Goal: Task Accomplishment & Management: Manage account settings

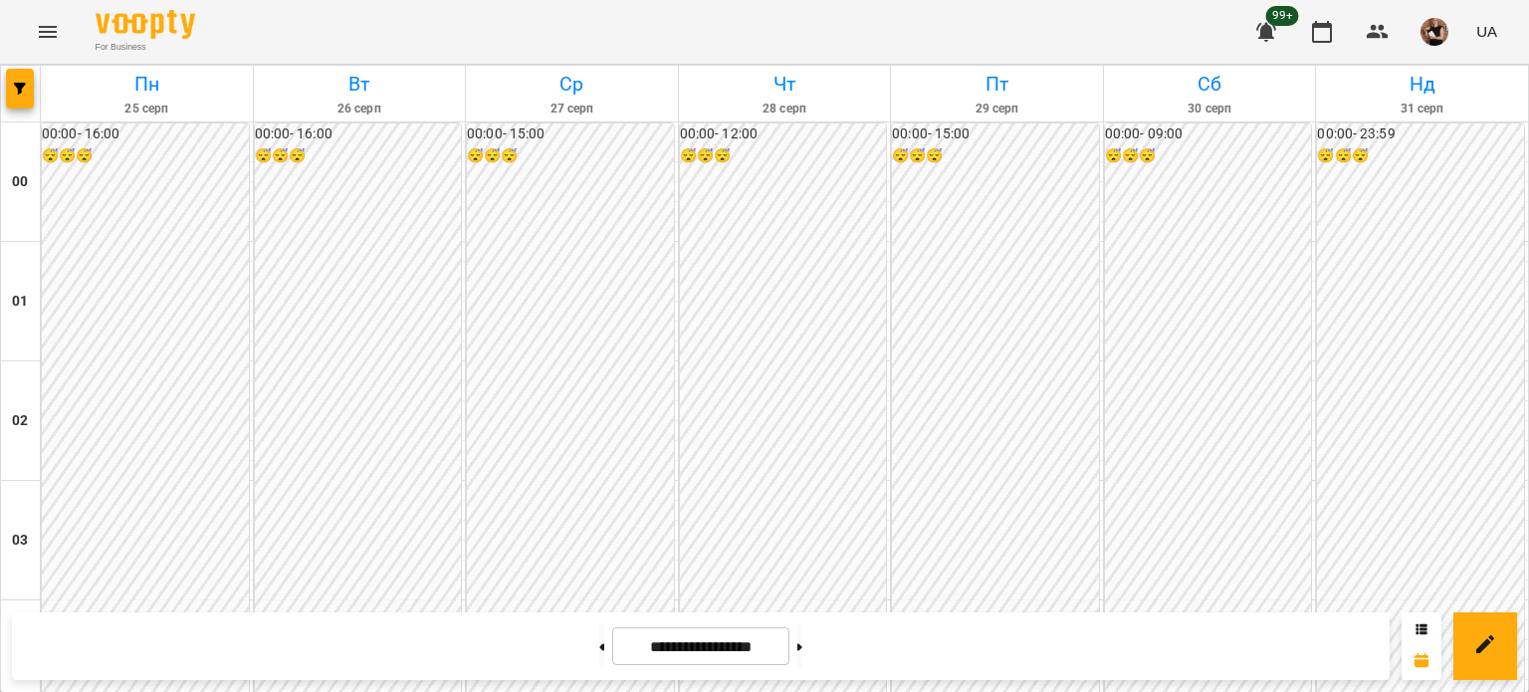
scroll to position [1891, 0]
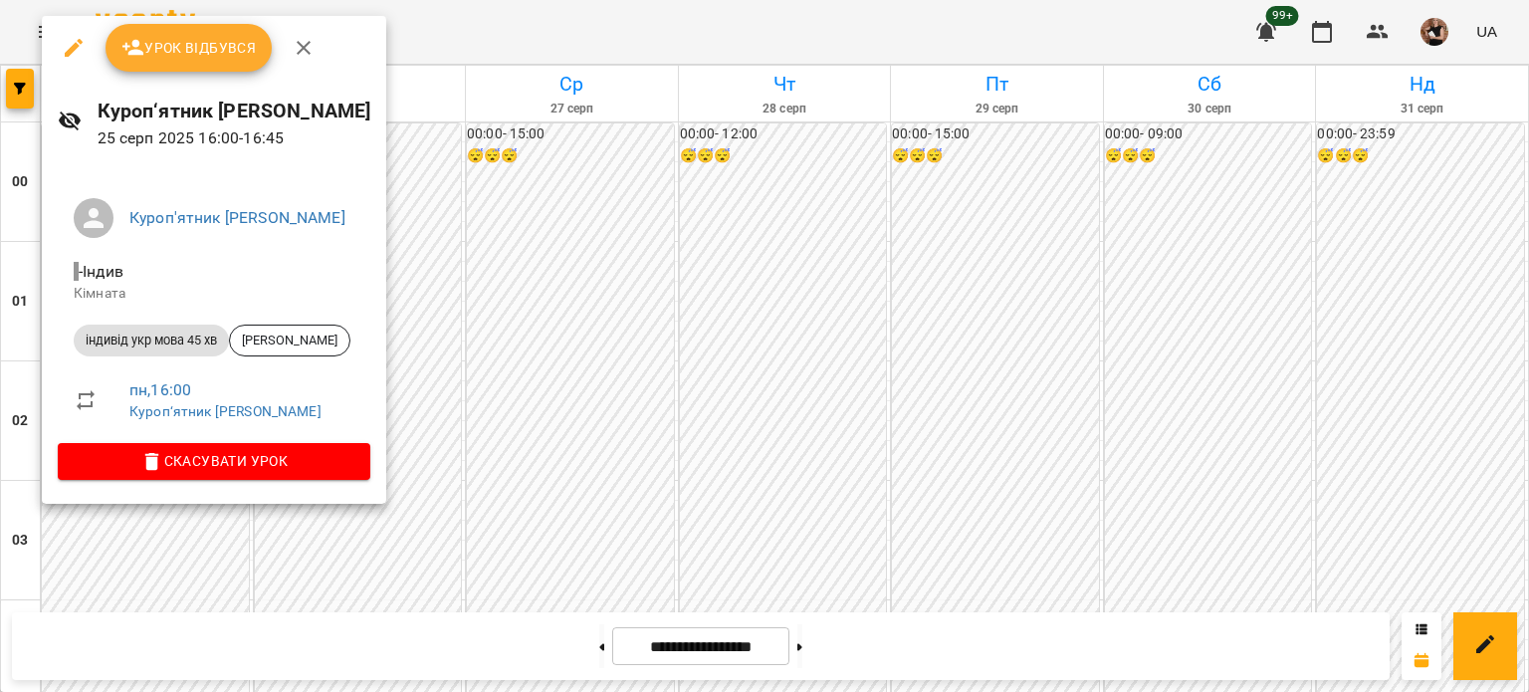
click at [71, 49] on icon "button" at bounding box center [74, 48] width 18 height 18
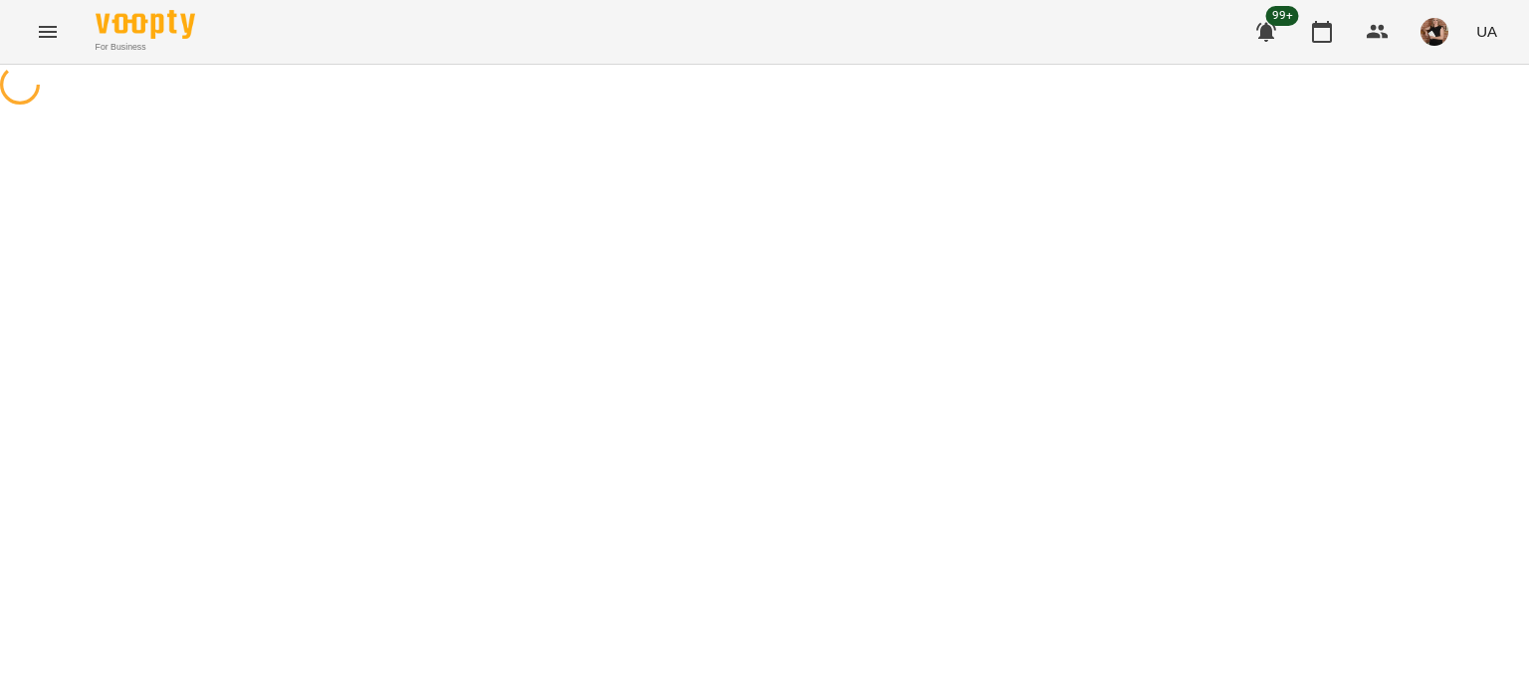
select select "**********"
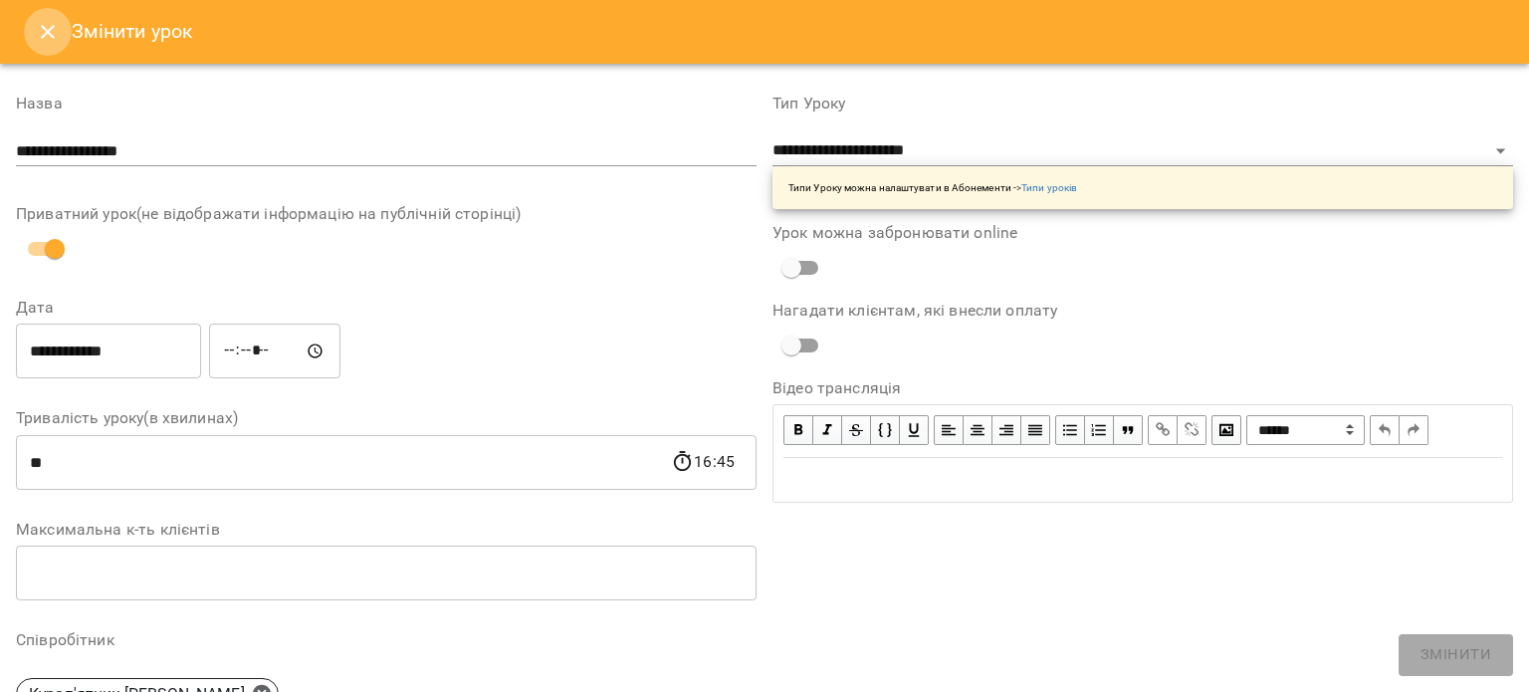
click at [31, 20] on button "Close" at bounding box center [48, 32] width 48 height 48
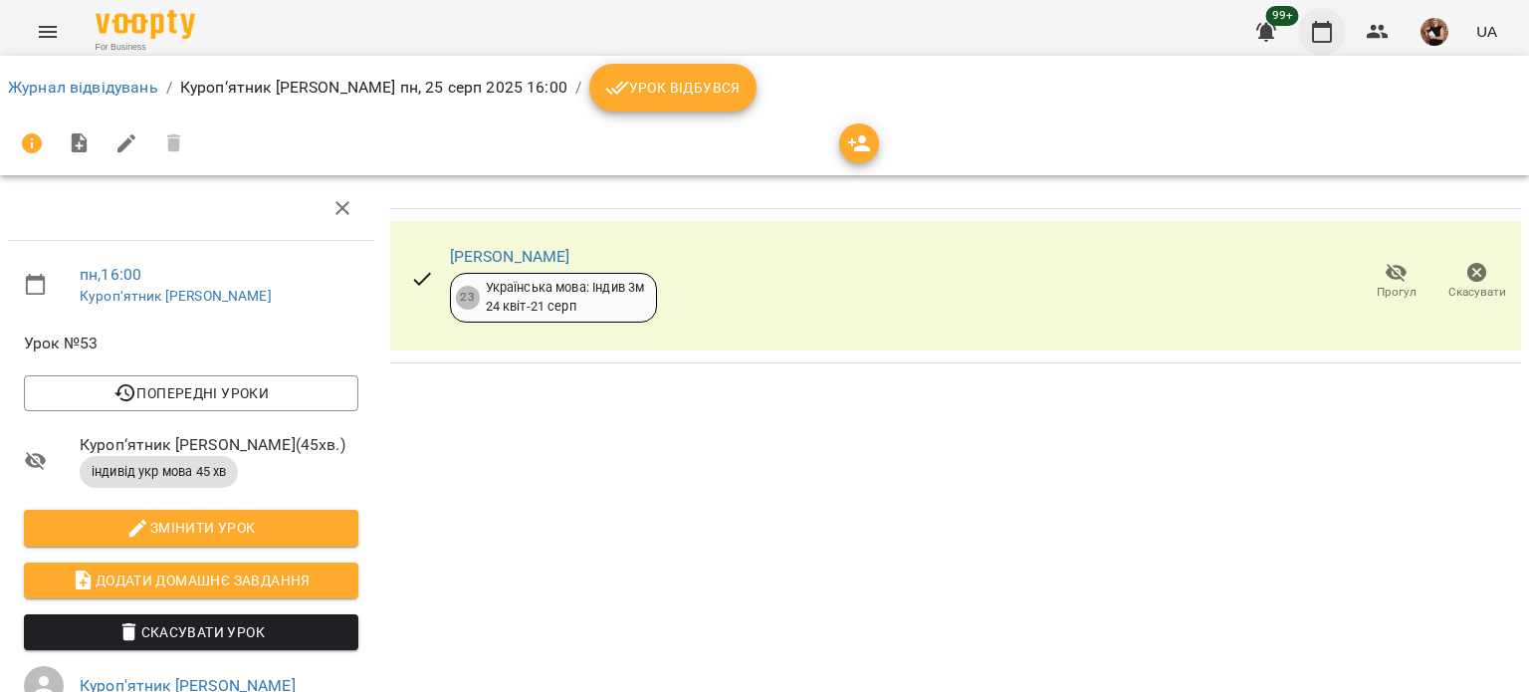
click at [1317, 34] on icon "button" at bounding box center [1322, 32] width 24 height 24
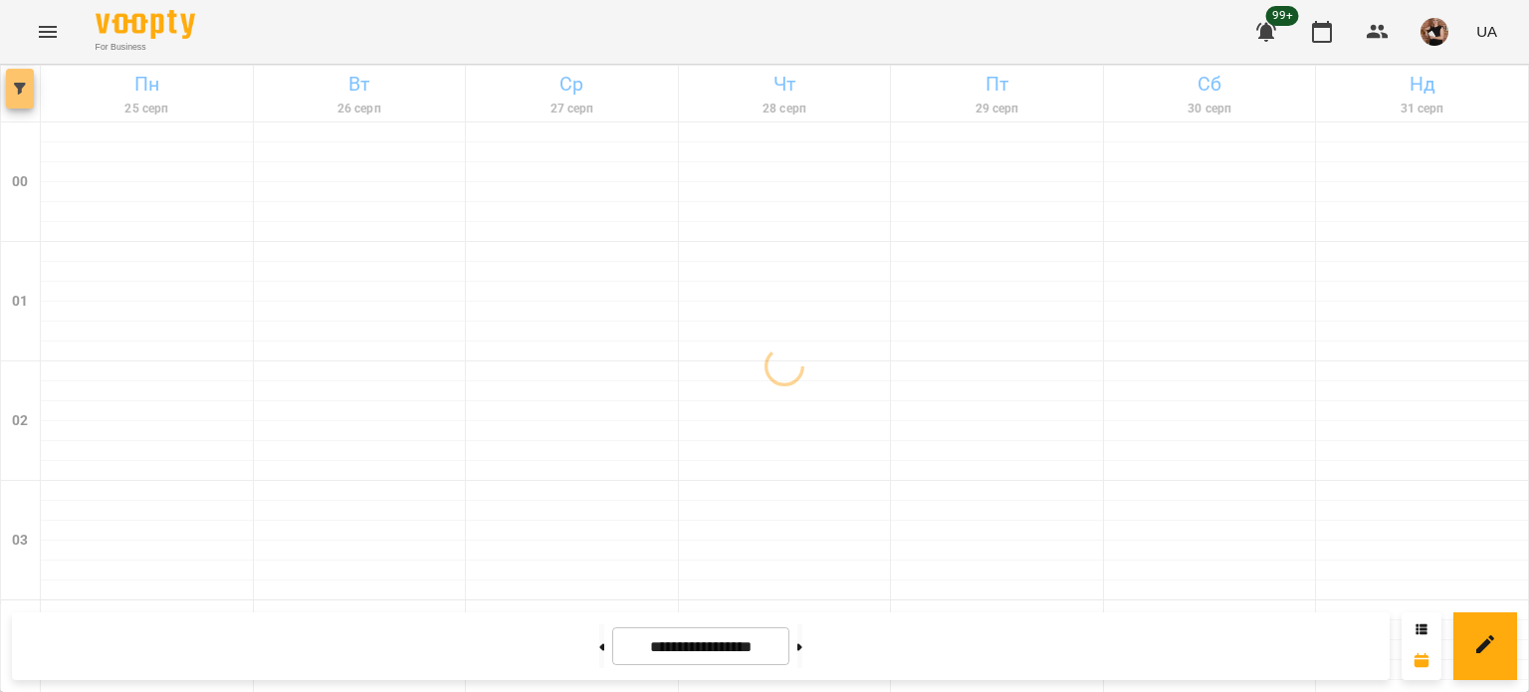
click at [7, 88] on span "button" at bounding box center [20, 89] width 28 height 12
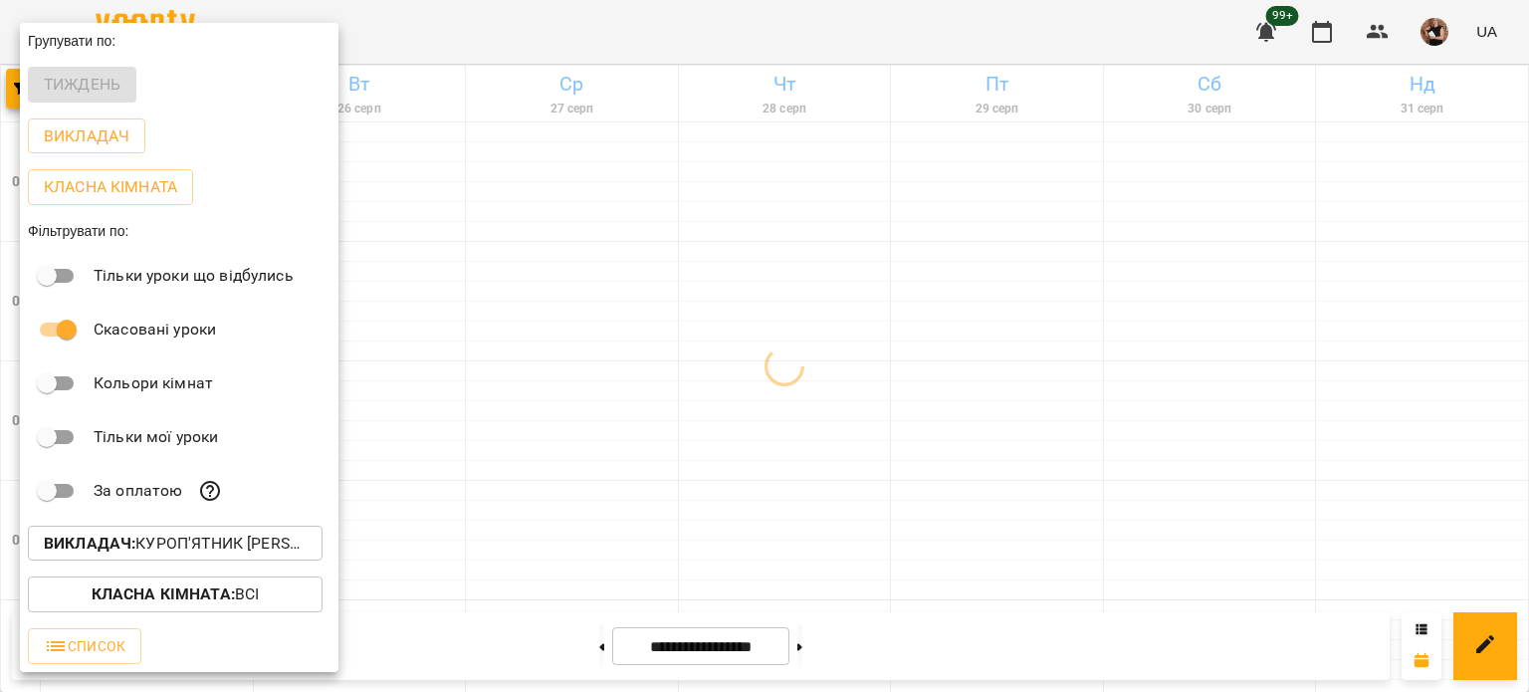
click at [160, 544] on p "Викладач : Куроп'ятник [PERSON_NAME]" at bounding box center [175, 544] width 263 height 24
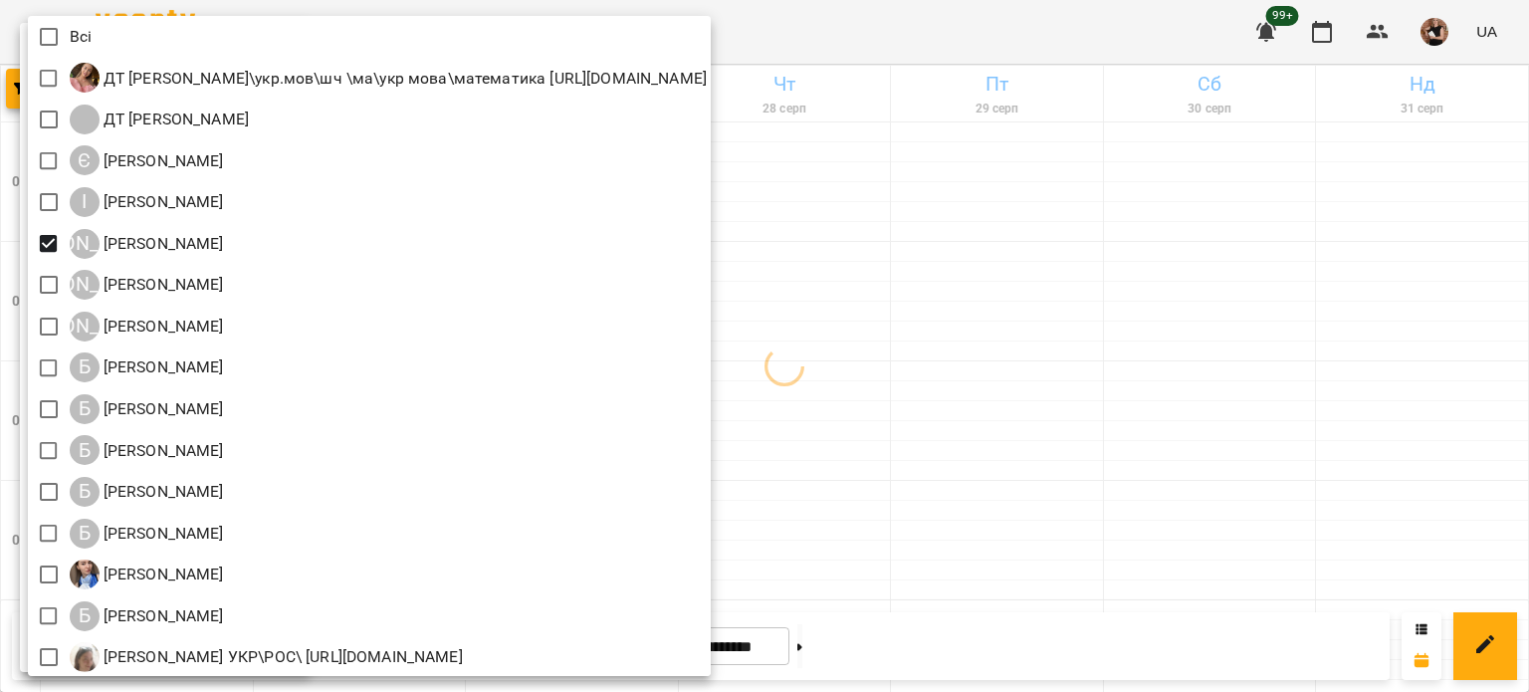
click at [1021, 449] on div at bounding box center [764, 346] width 1529 height 692
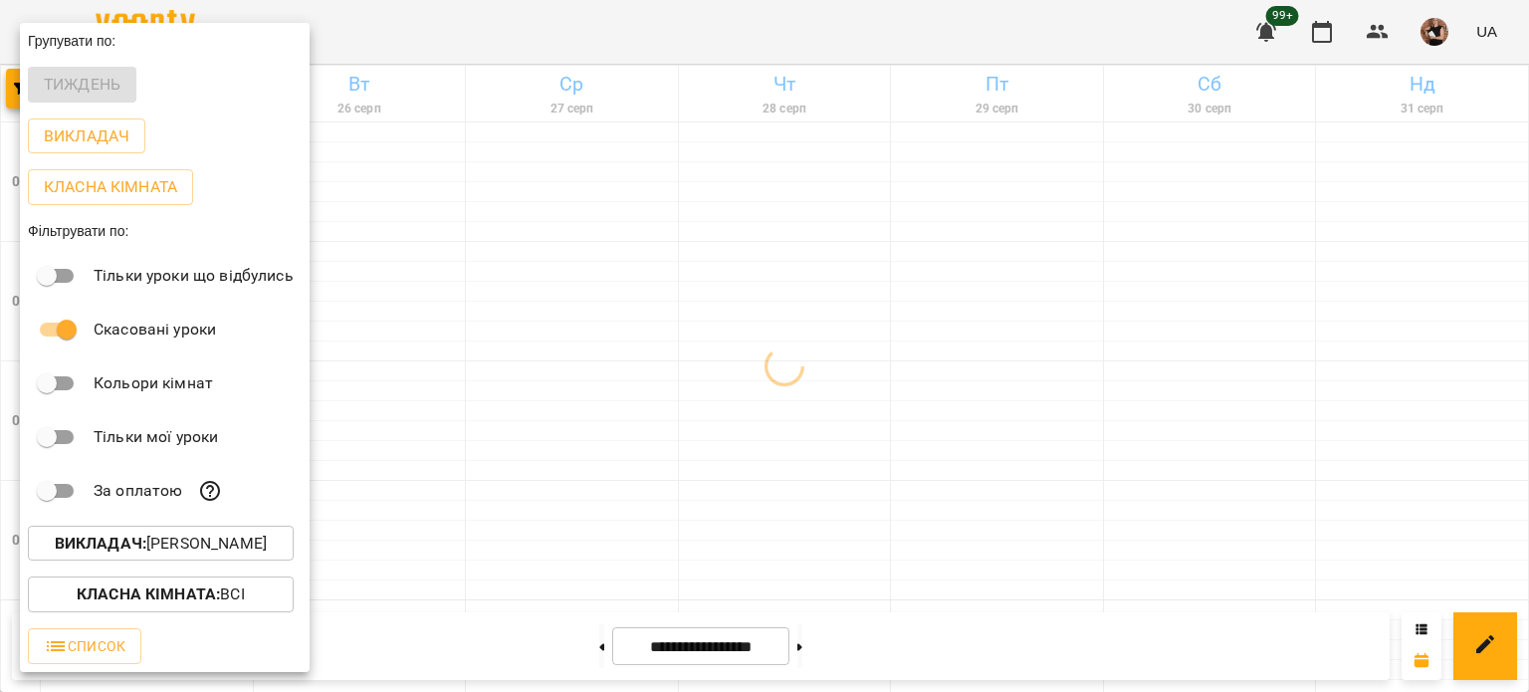
click at [650, 466] on div at bounding box center [764, 346] width 1529 height 692
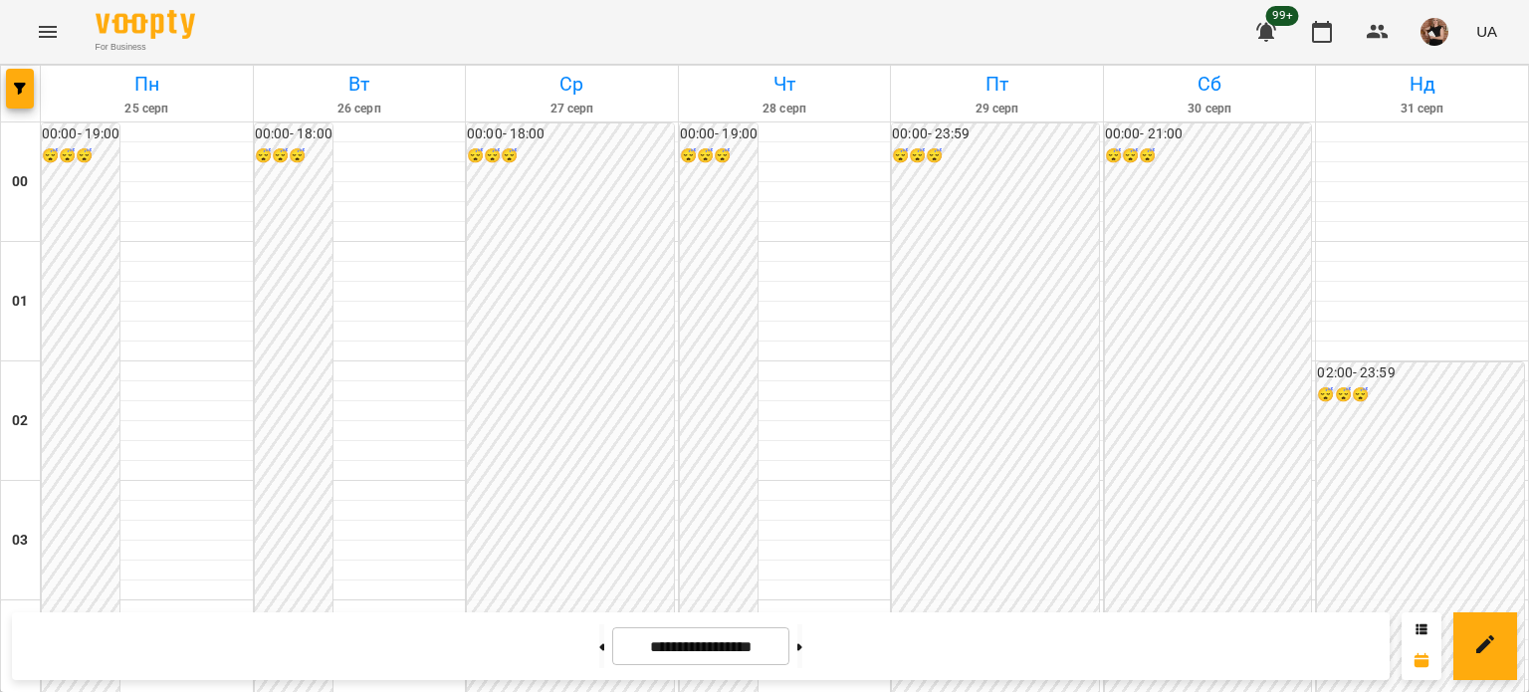
scroll to position [2386, 0]
click at [32, 95] on button "button" at bounding box center [20, 89] width 28 height 40
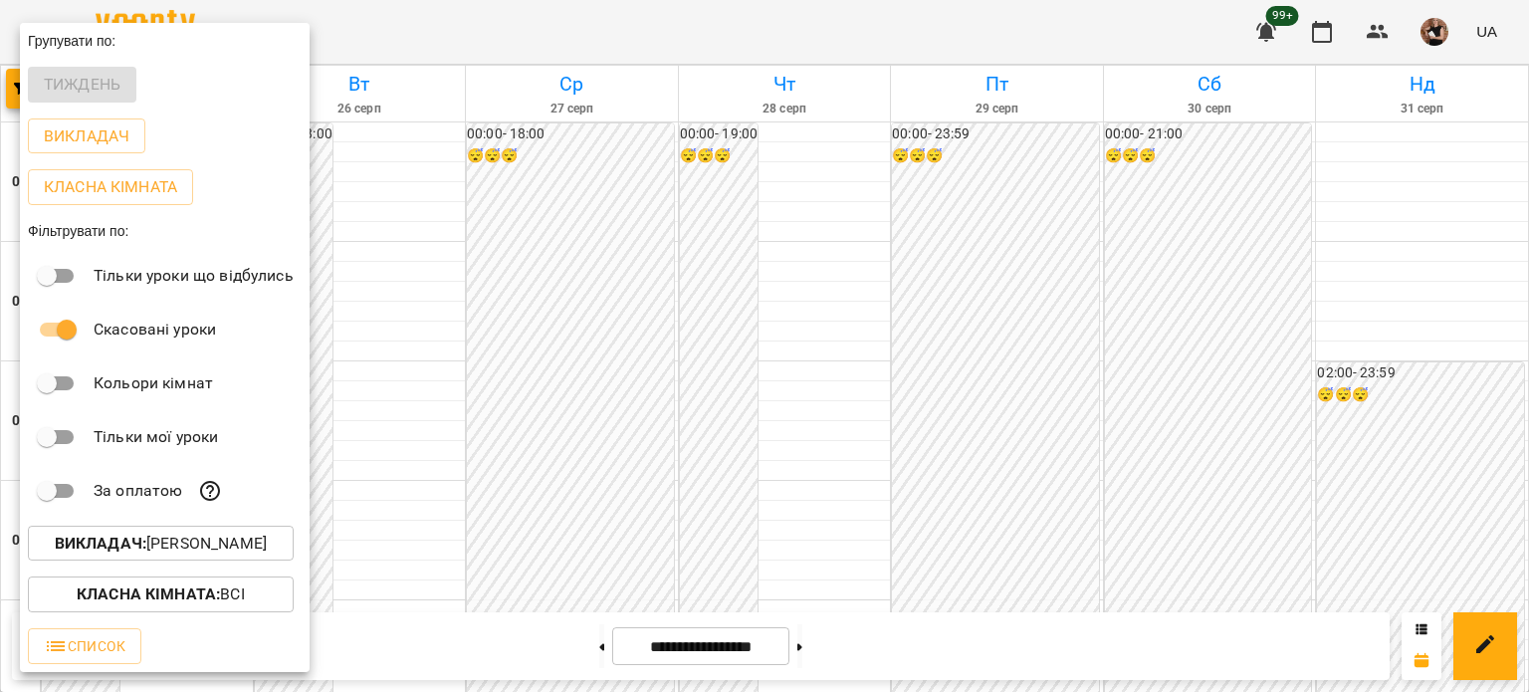
click at [186, 554] on p "Викладач : [PERSON_NAME]" at bounding box center [161, 544] width 212 height 24
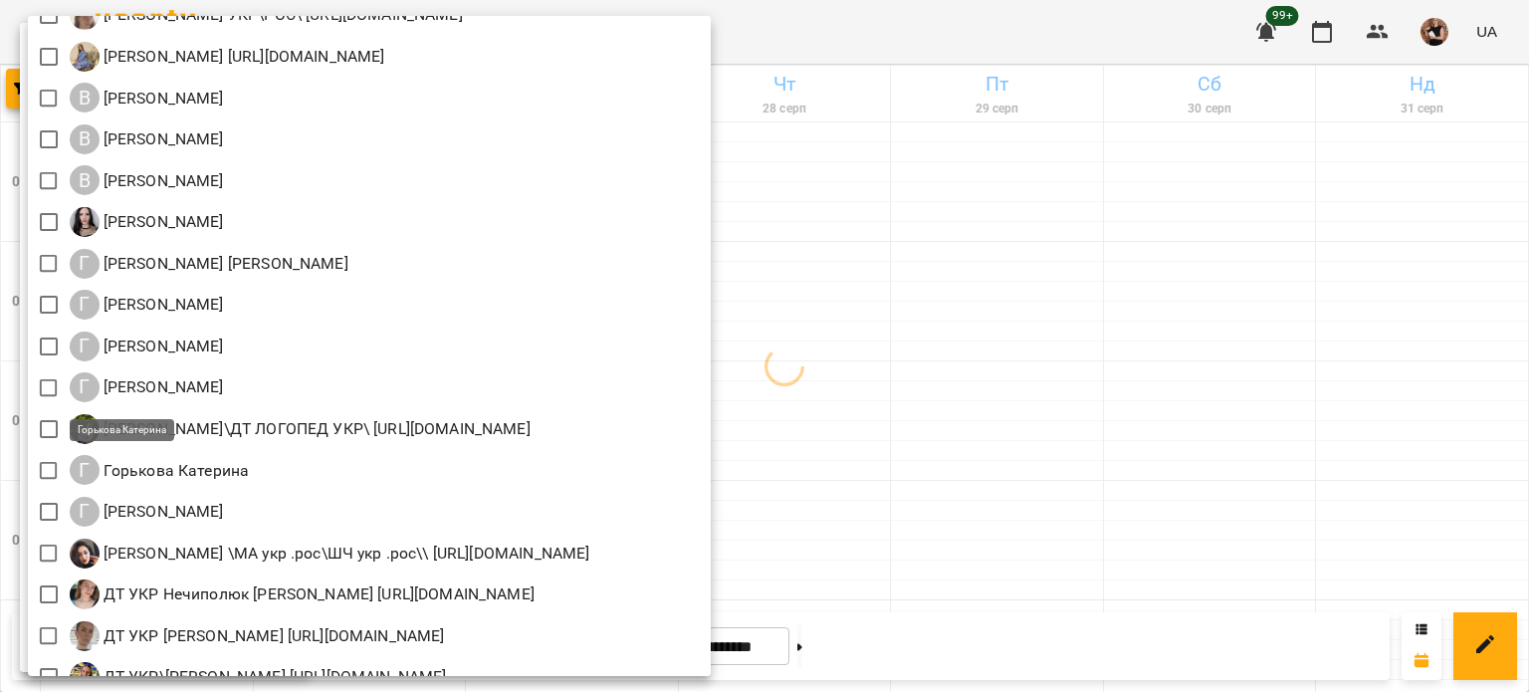
scroll to position [697, 0]
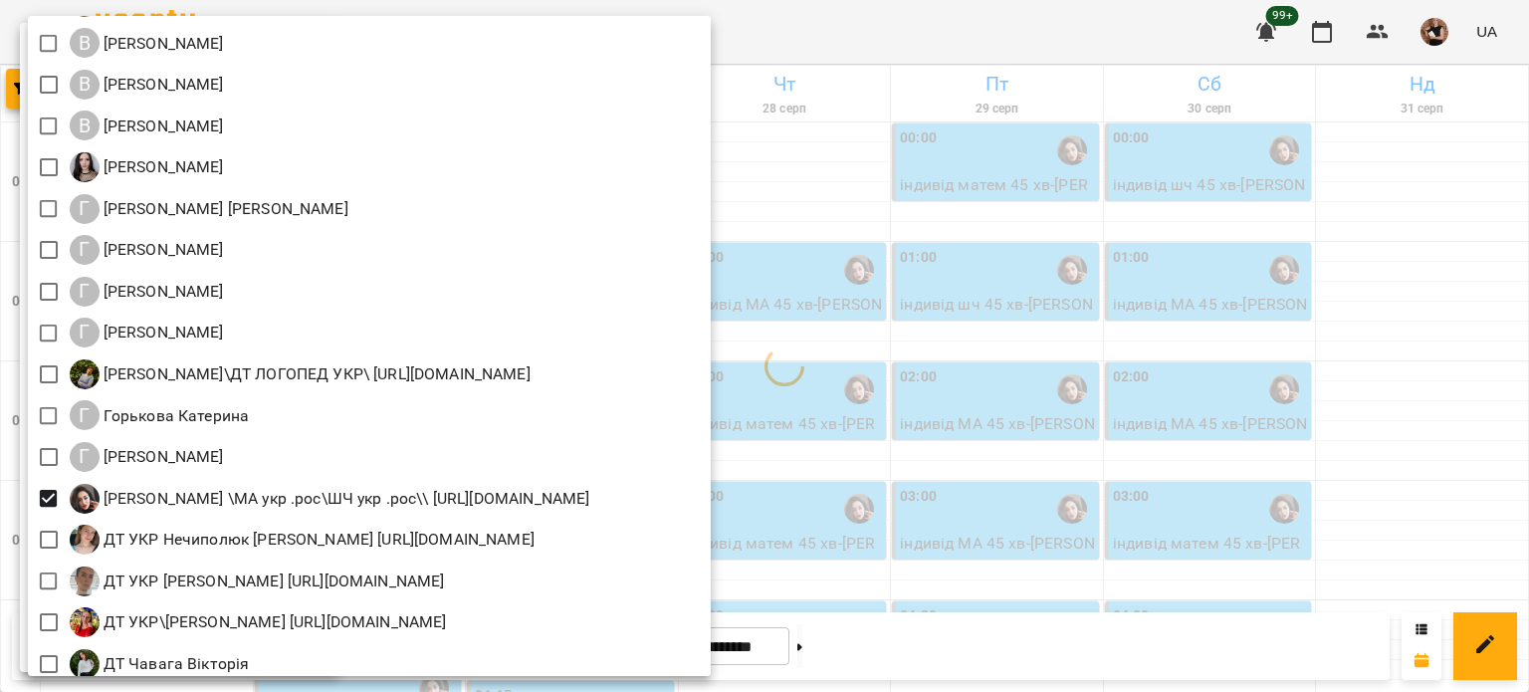
click at [1230, 416] on div at bounding box center [764, 346] width 1529 height 692
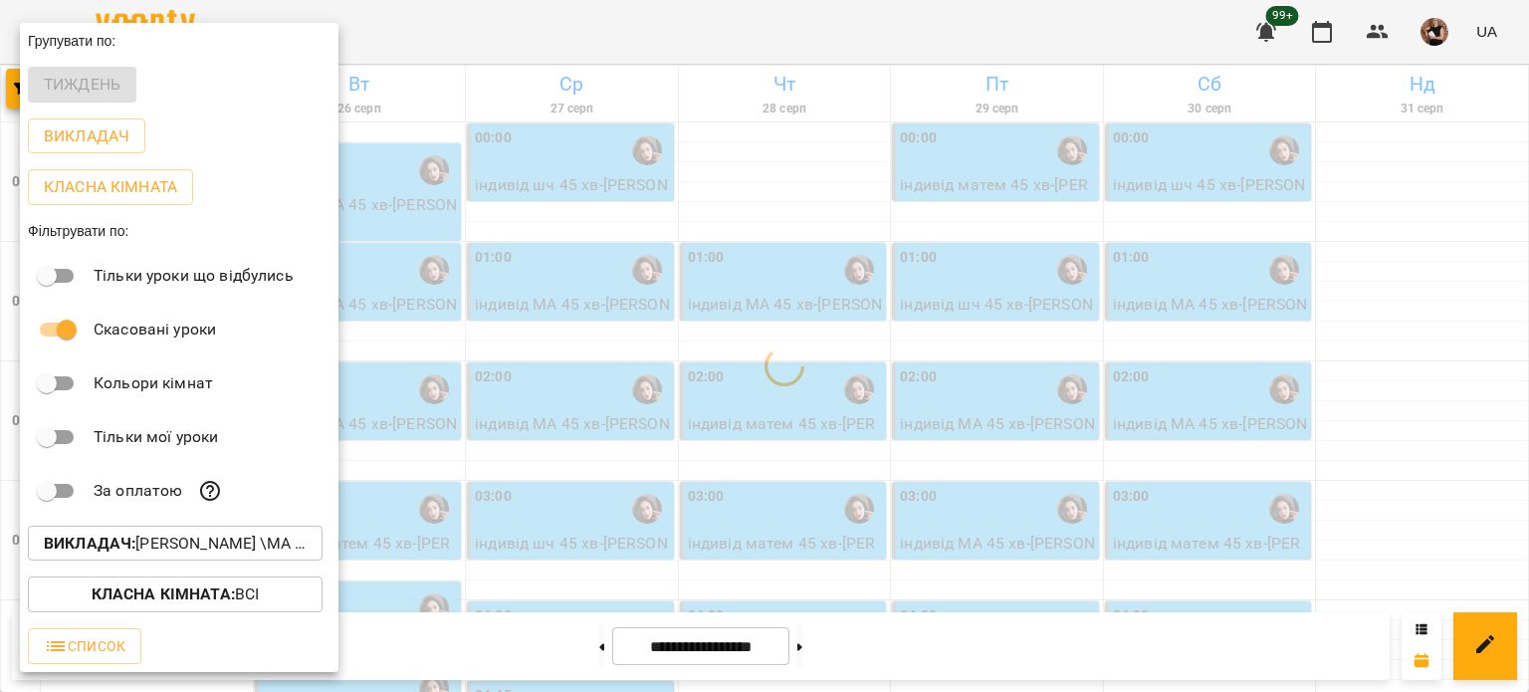
click at [1230, 416] on div at bounding box center [764, 346] width 1529 height 692
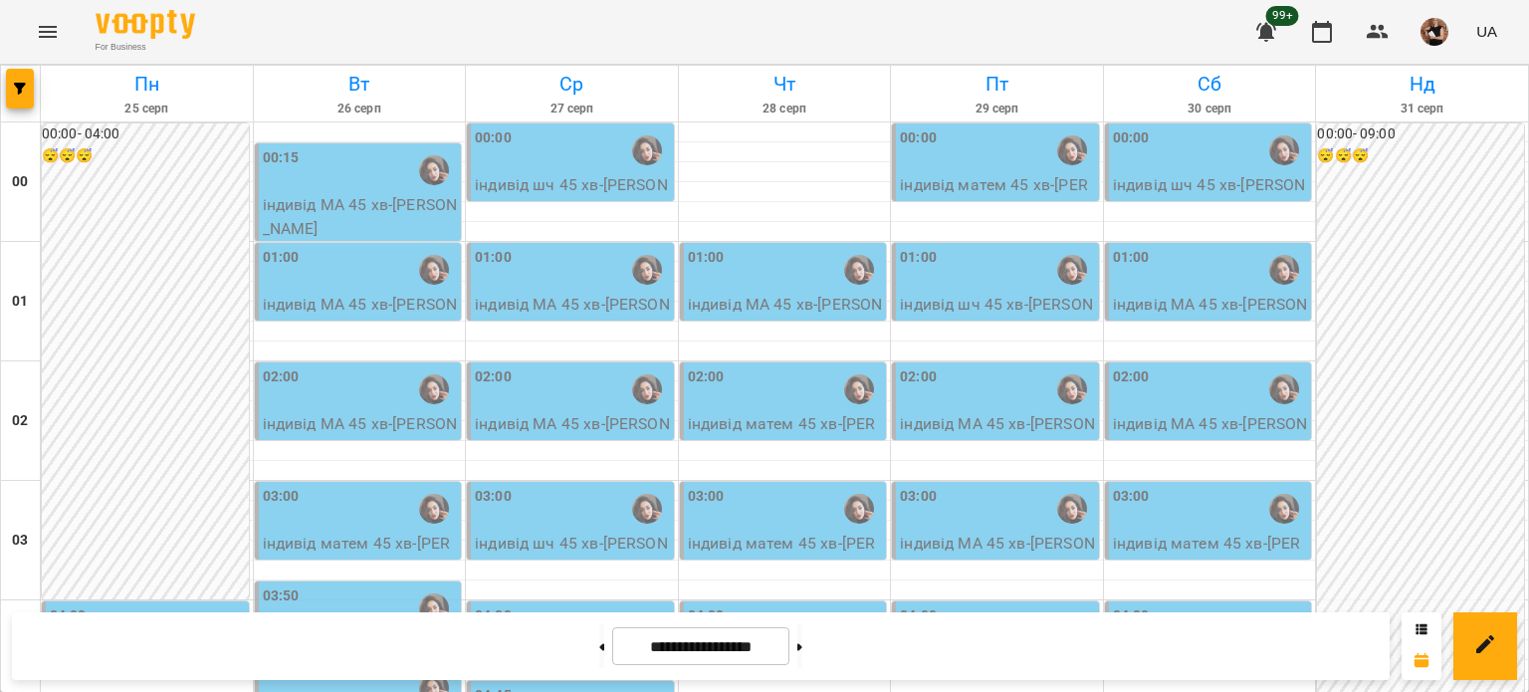
scroll to position [1490, 0]
click at [36, 98] on div at bounding box center [21, 94] width 40 height 56
click at [25, 93] on icon "button" at bounding box center [20, 89] width 12 height 12
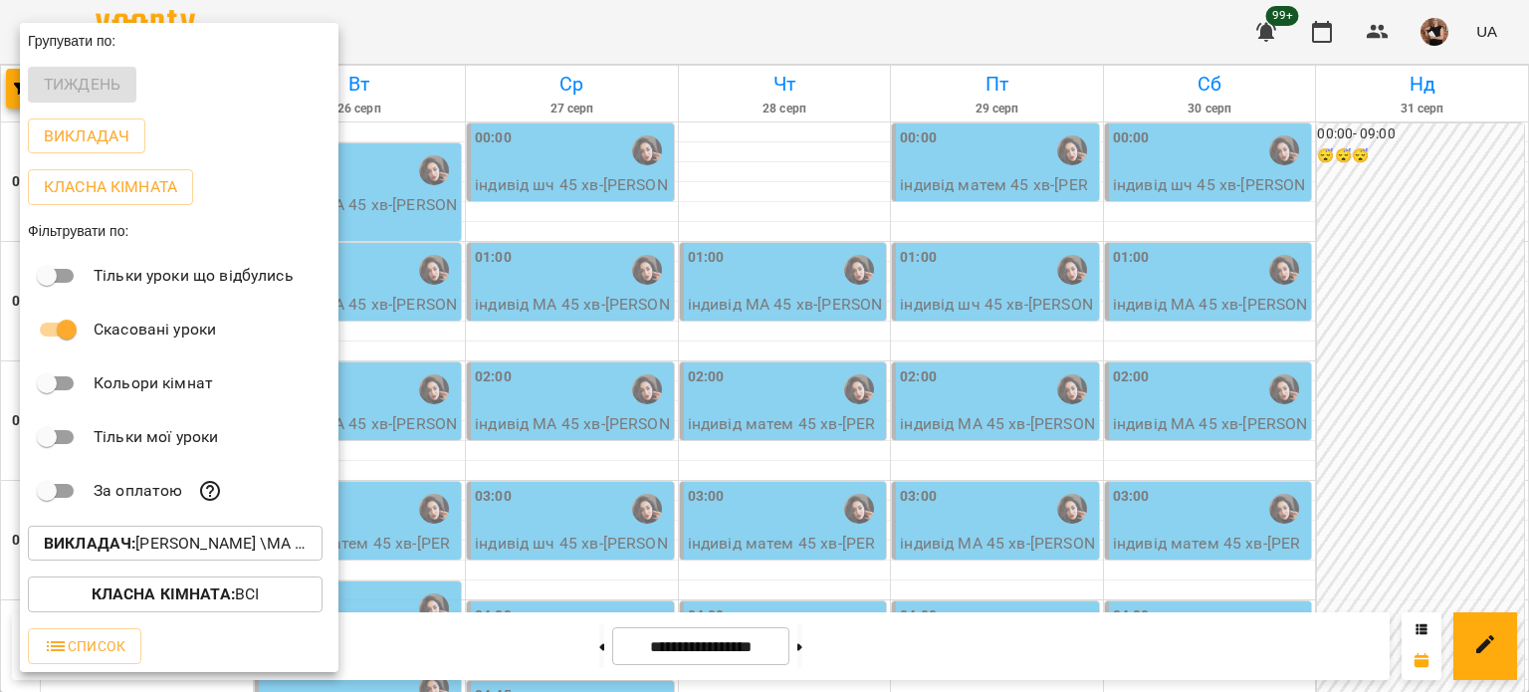
click at [132, 541] on b "Викладач :" at bounding box center [90, 543] width 92 height 19
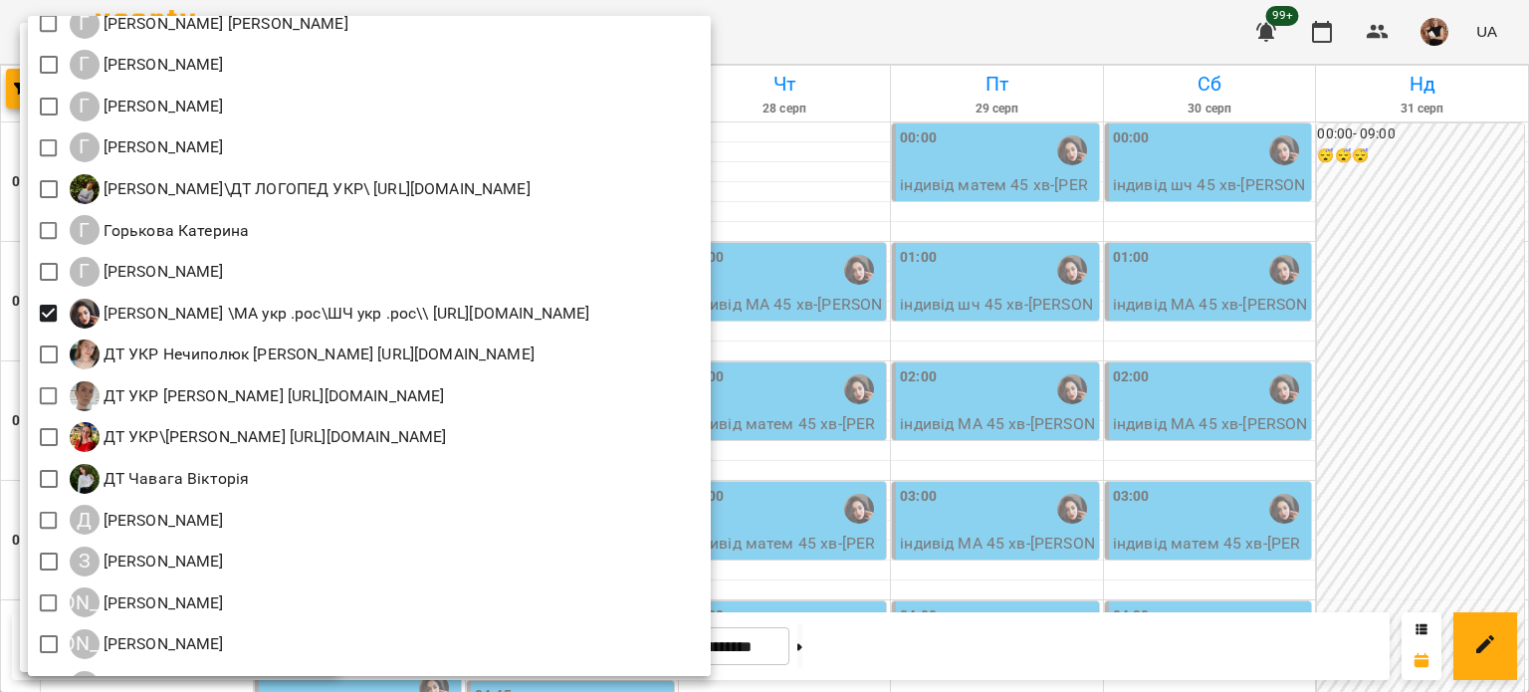
scroll to position [896, 0]
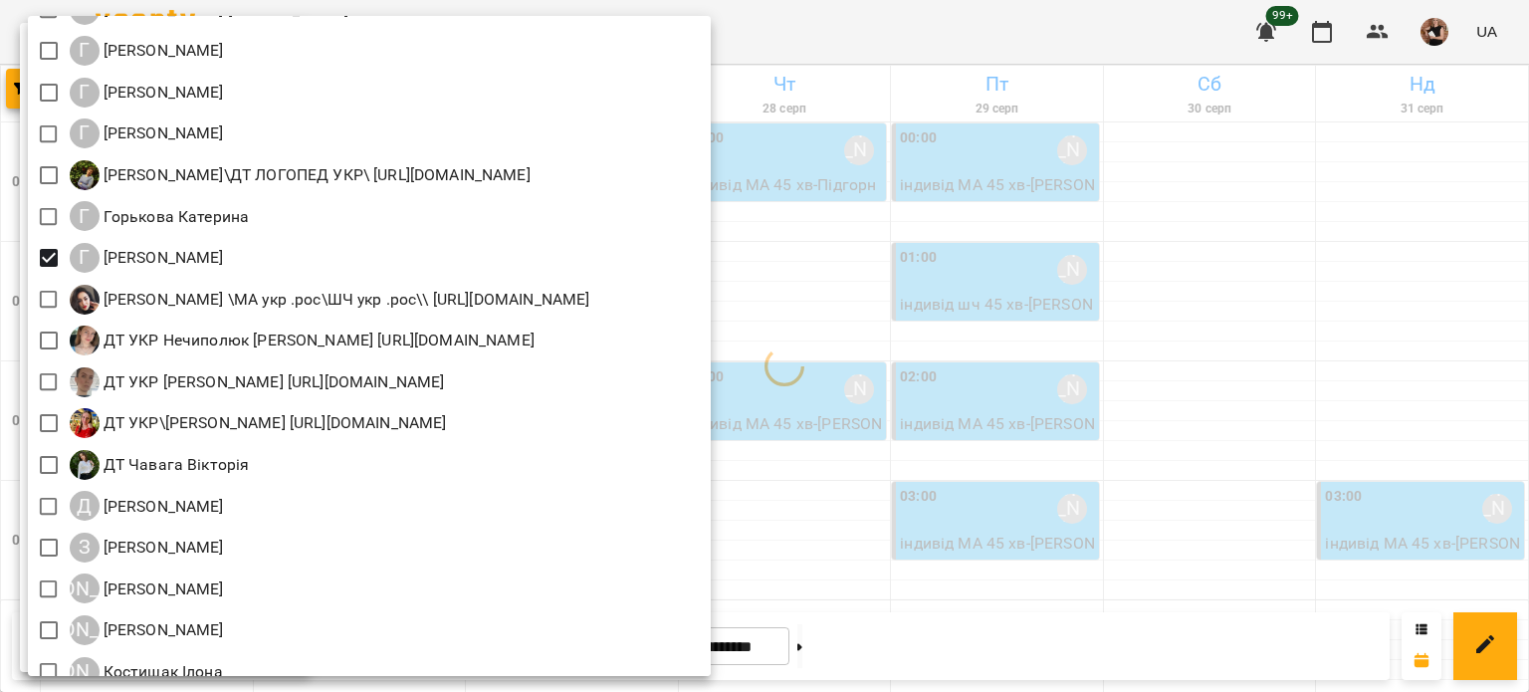
click at [987, 393] on div at bounding box center [764, 346] width 1529 height 692
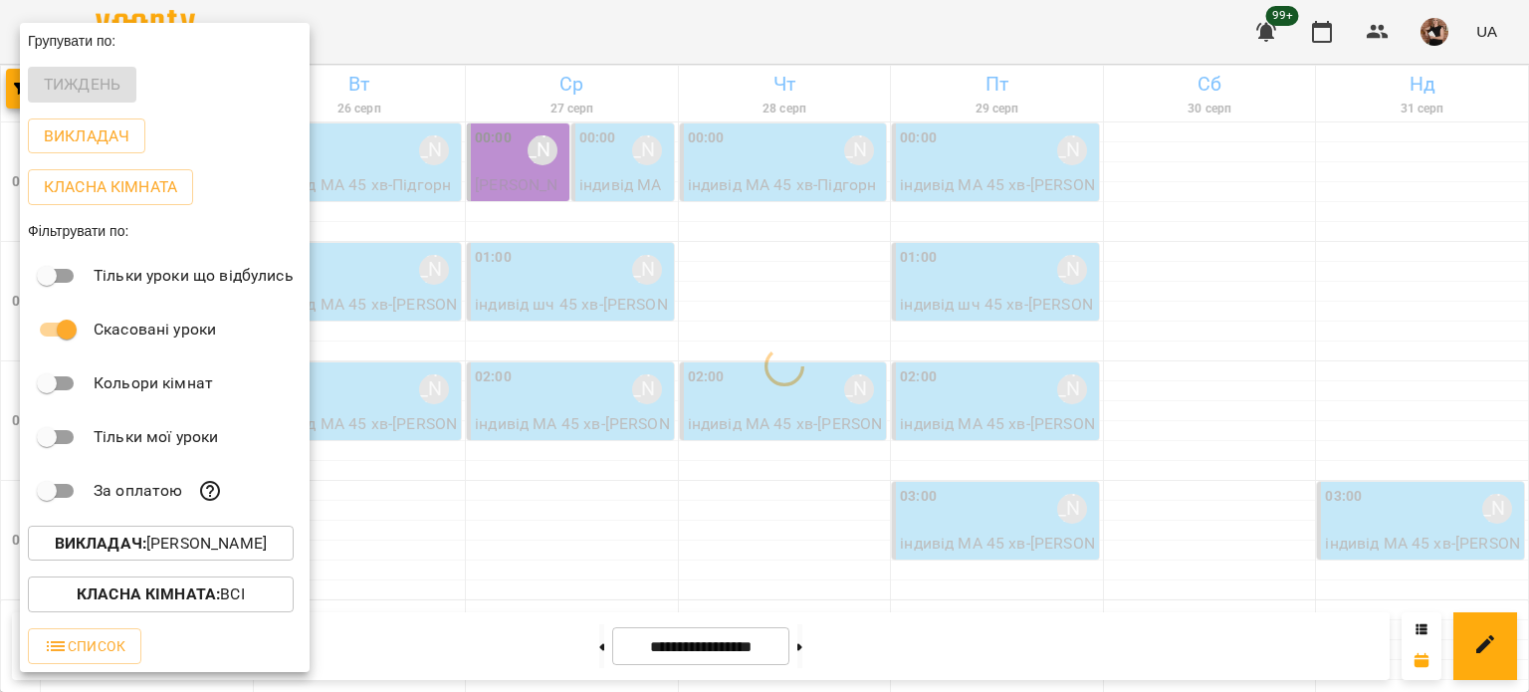
click at [987, 393] on div "Всі ДТ [PERSON_NAME]\укр.мов\шч \ма\укр мова\математика [URL][DOMAIN_NAME] ДТ […" at bounding box center [764, 346] width 1529 height 692
click at [987, 393] on div at bounding box center [764, 346] width 1529 height 692
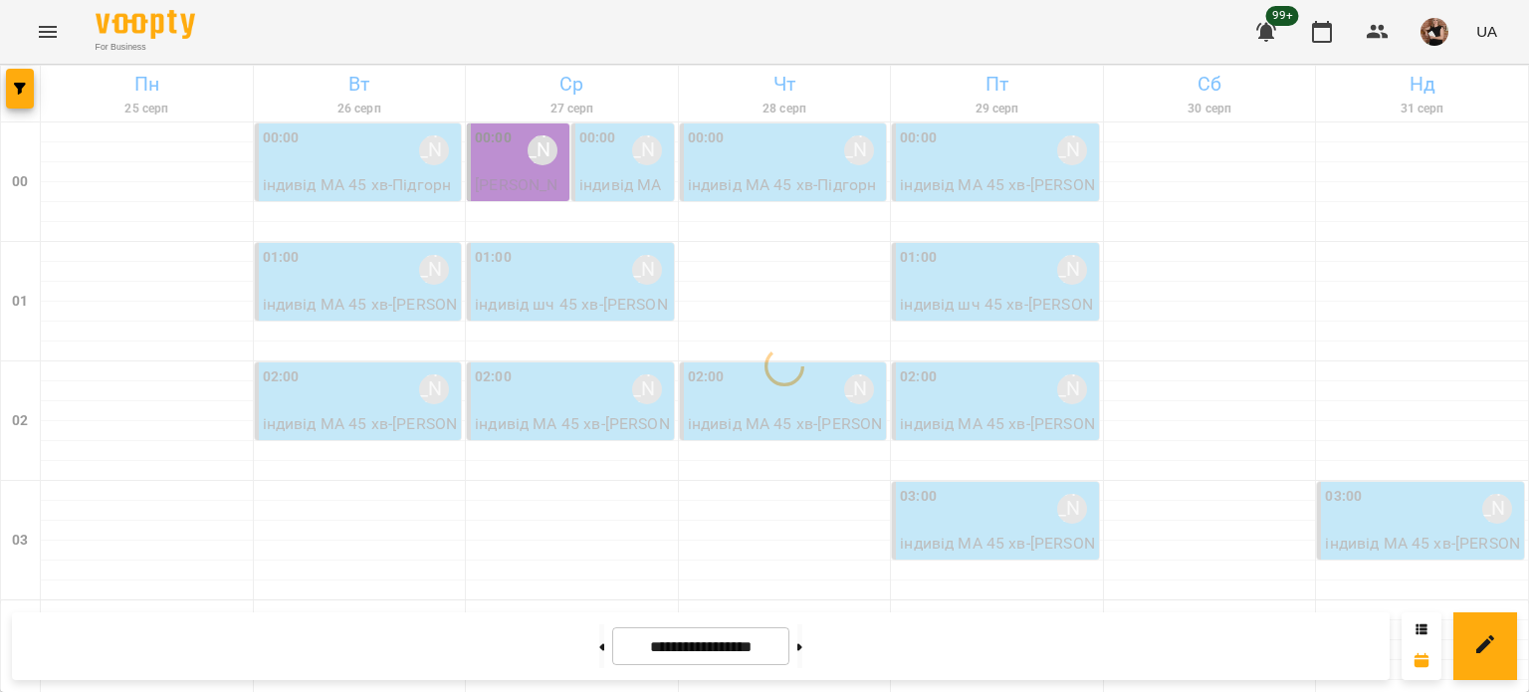
scroll to position [0, 0]
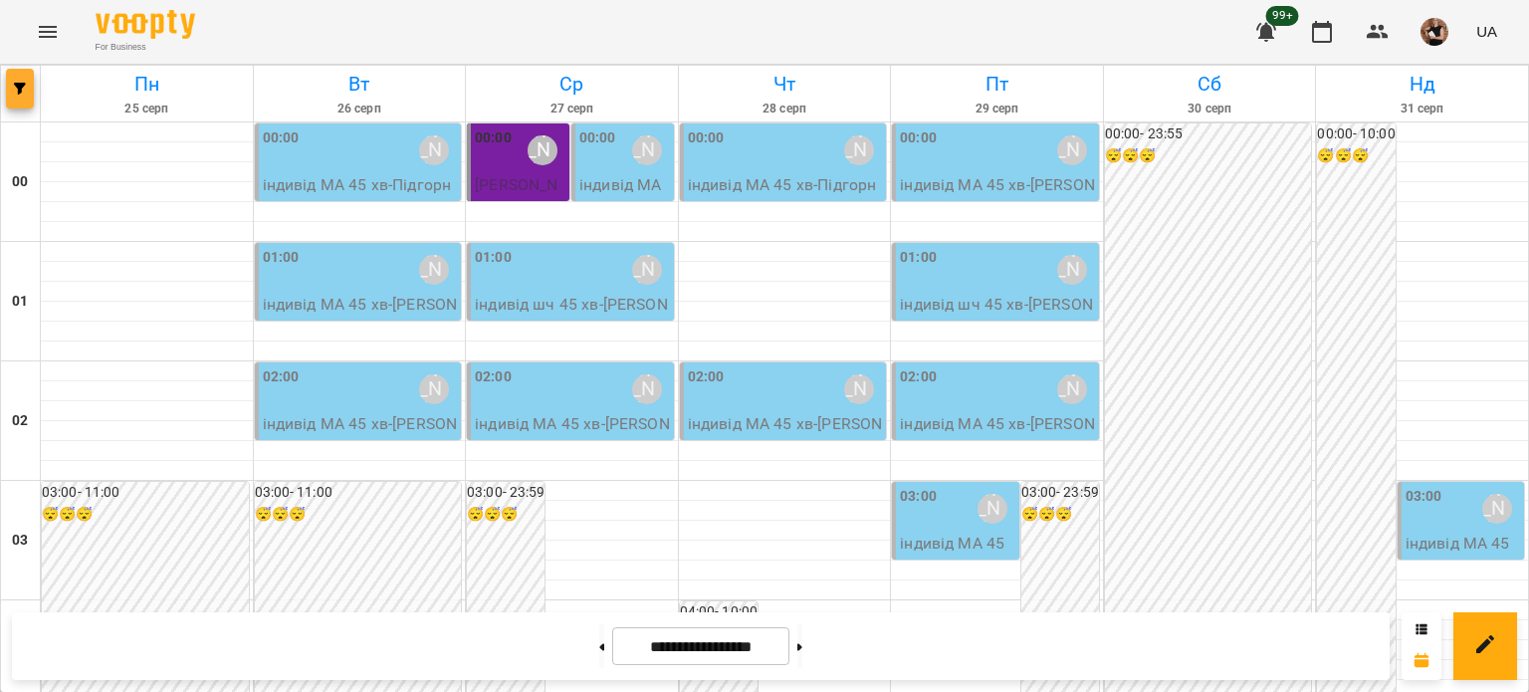
click at [12, 107] on button "button" at bounding box center [20, 89] width 28 height 40
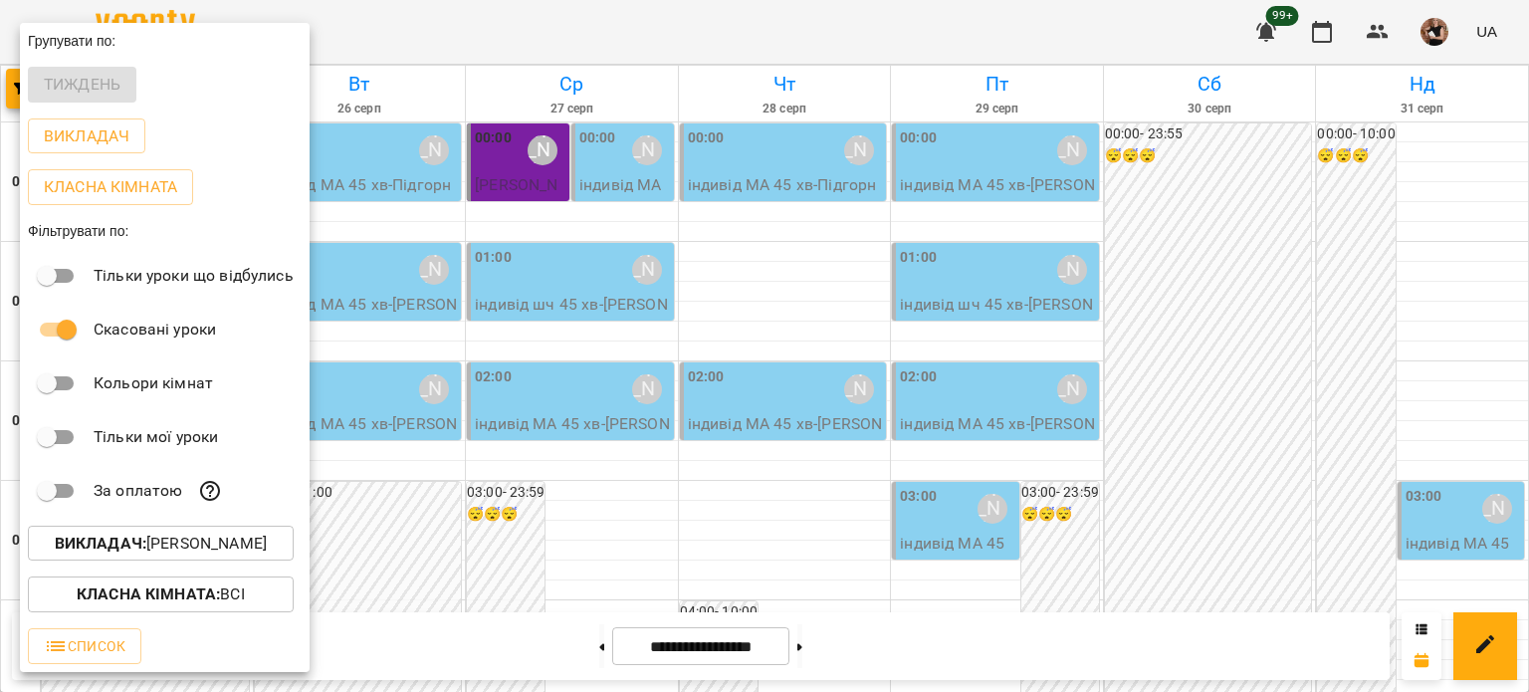
click at [135, 545] on b "Викладач :" at bounding box center [101, 543] width 92 height 19
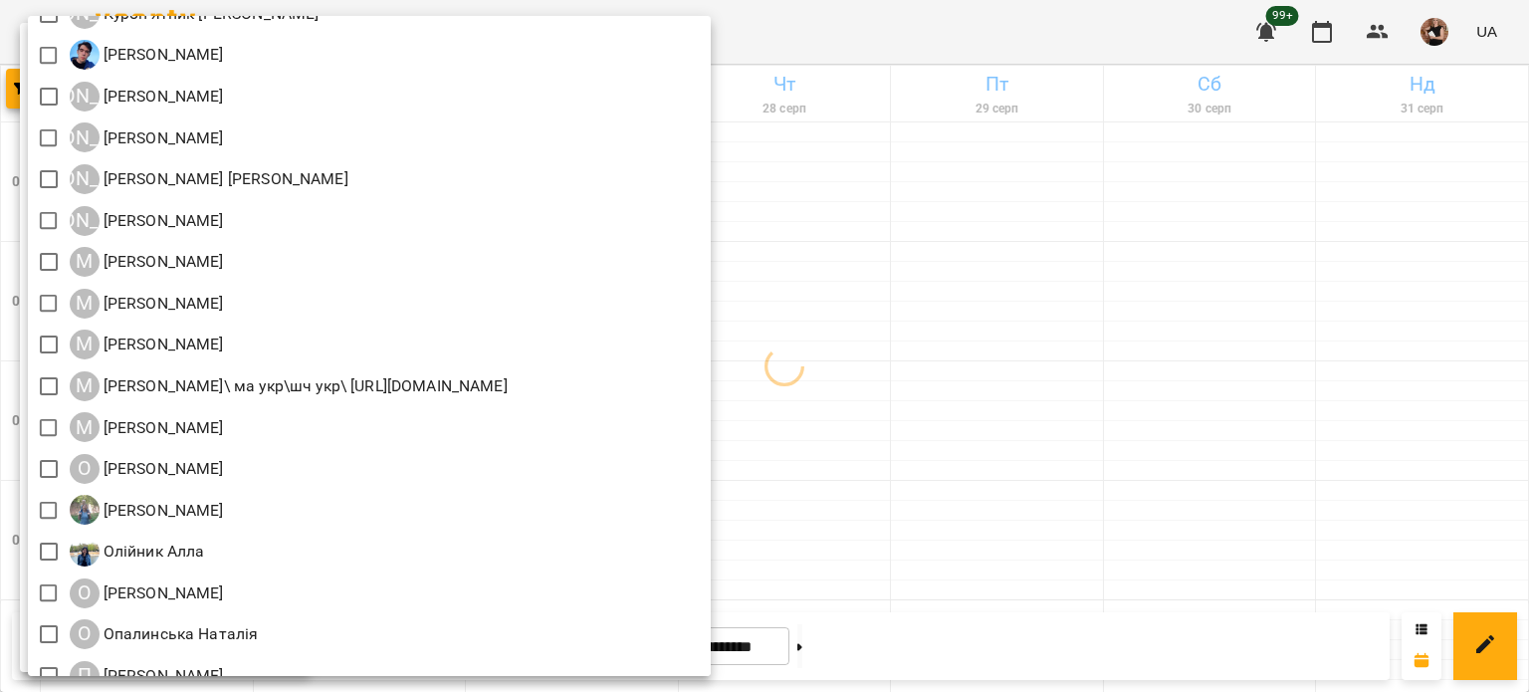
scroll to position [1891, 0]
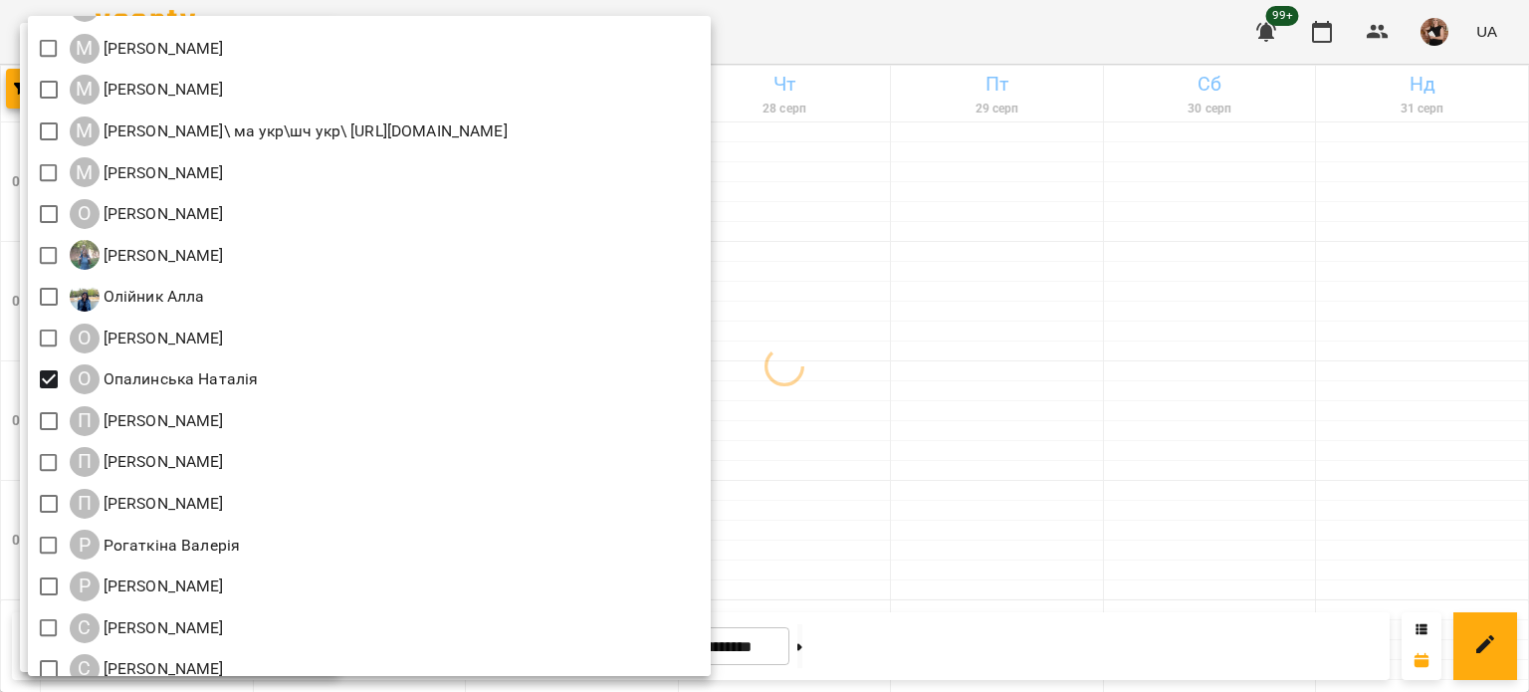
click at [911, 499] on div at bounding box center [764, 346] width 1529 height 692
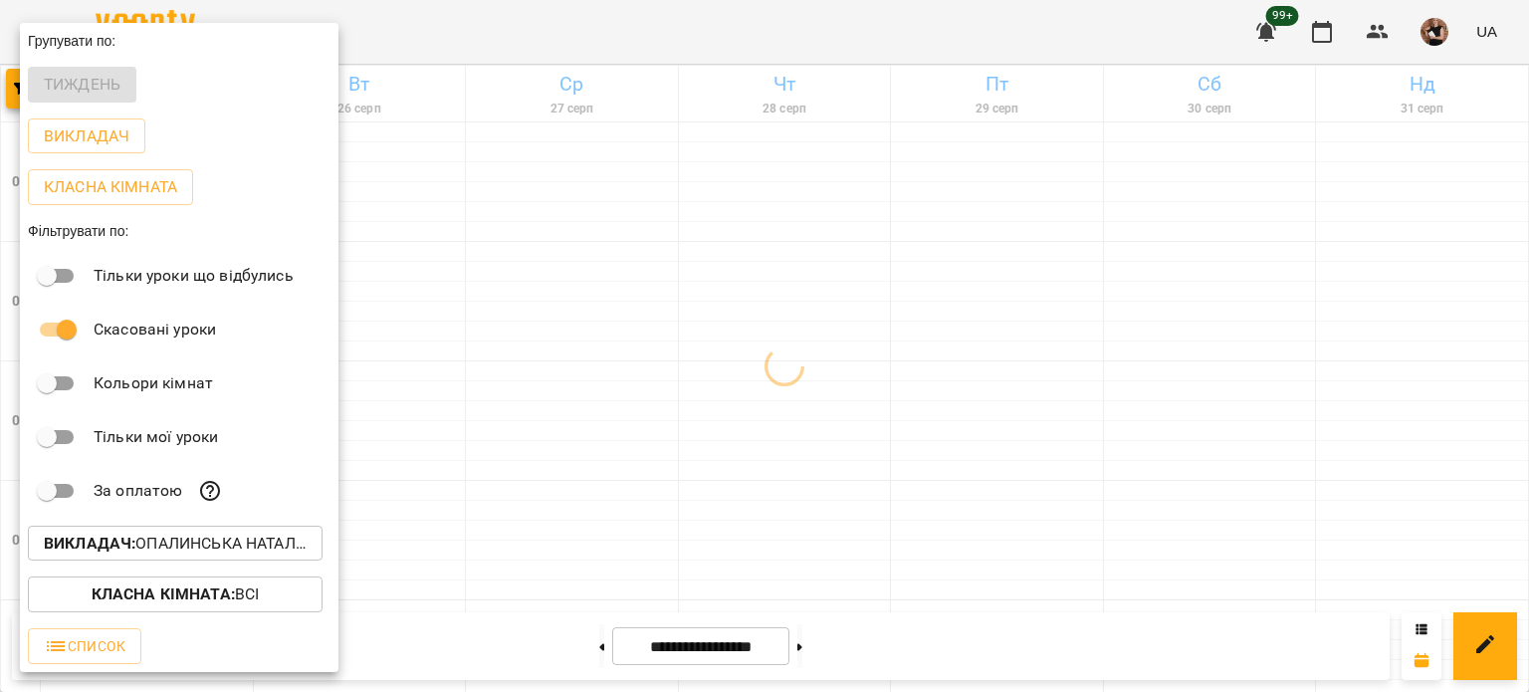
click at [980, 493] on div "Всі ДТ [PERSON_NAME]\укр.мов\шч \ма\укр мова\математика [URL][DOMAIN_NAME] ДТ […" at bounding box center [764, 346] width 1529 height 692
click at [980, 491] on div at bounding box center [764, 346] width 1529 height 692
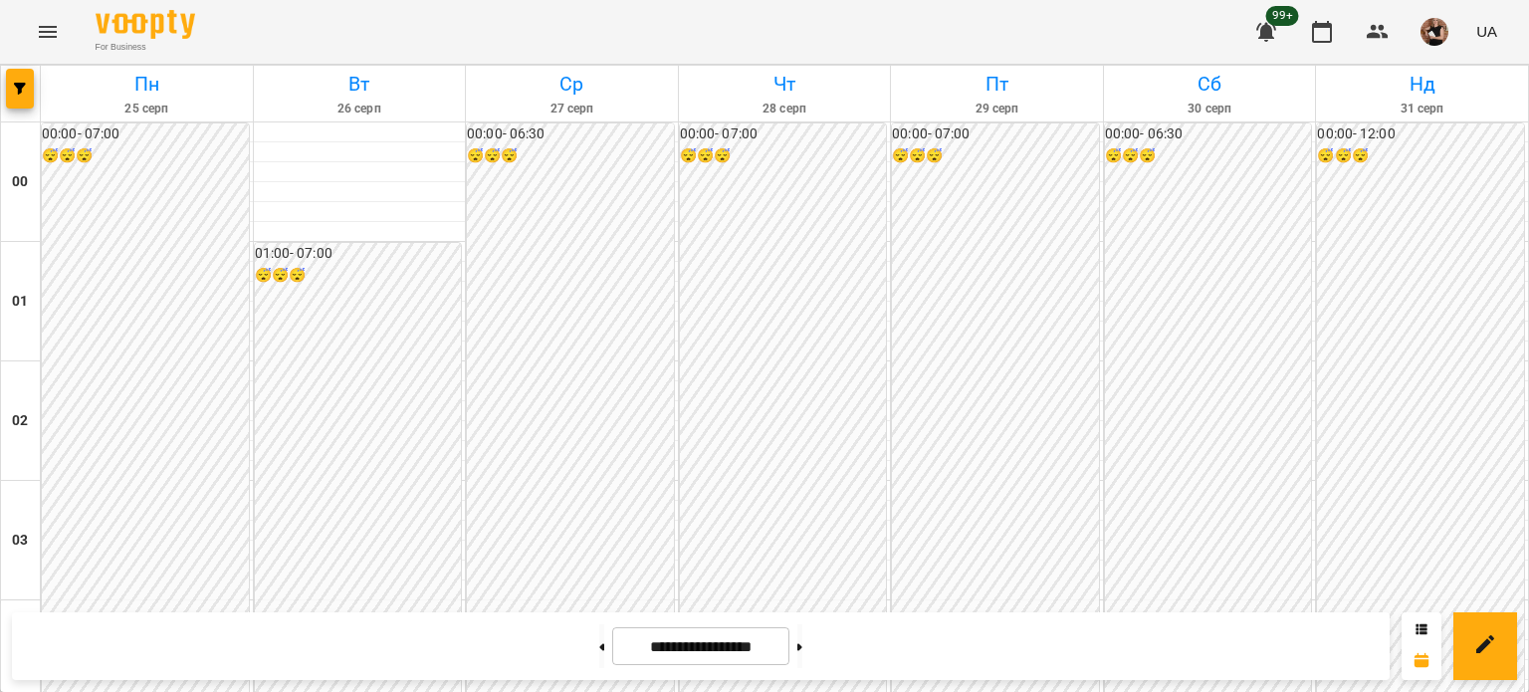
scroll to position [1490, 0]
